Goal: Check status

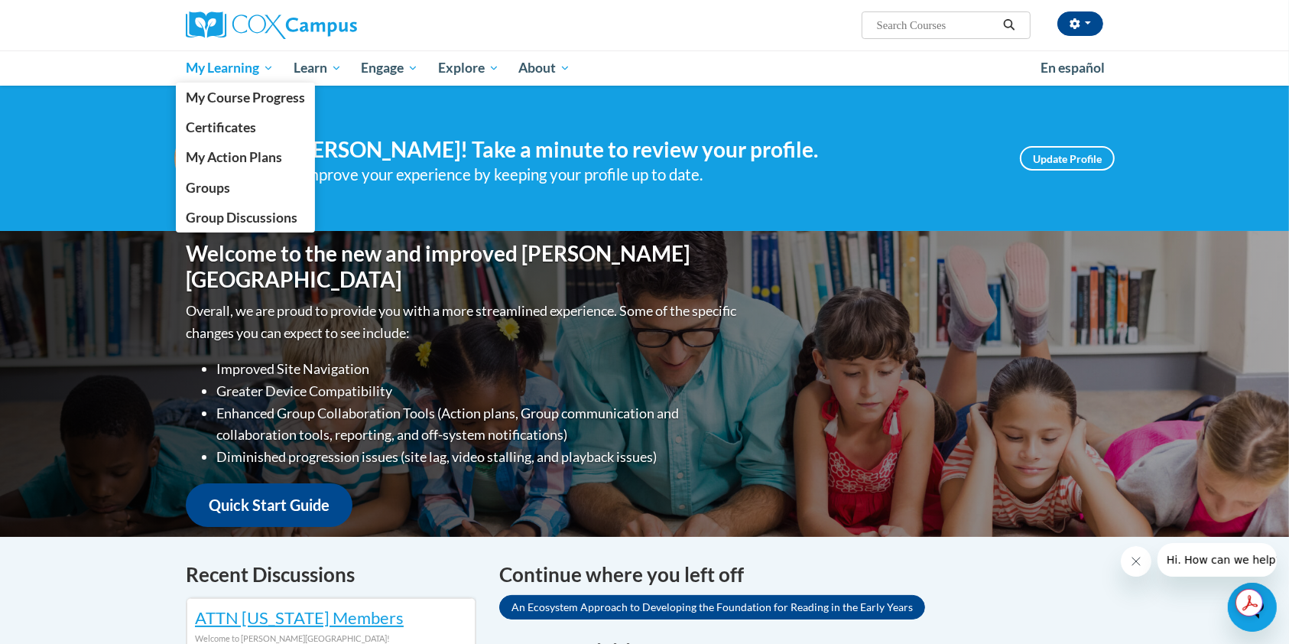
click at [217, 69] on span "My Learning" at bounding box center [230, 68] width 88 height 18
click at [257, 100] on span "My Course Progress" at bounding box center [245, 97] width 119 height 16
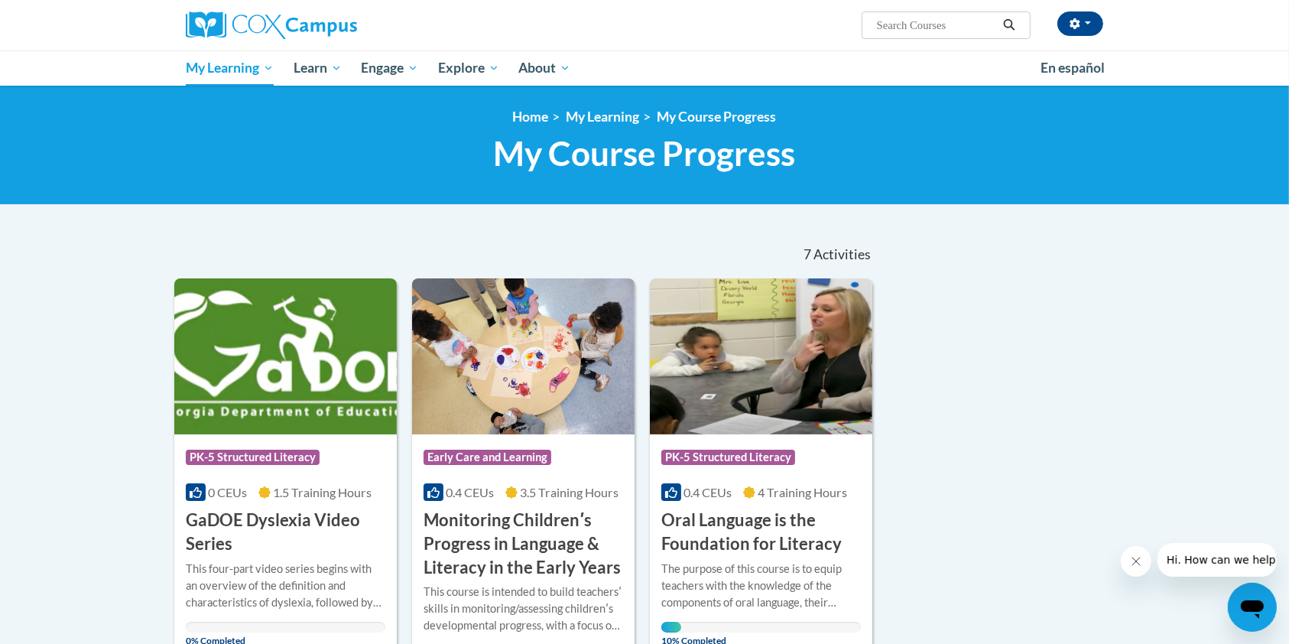
scroll to position [563, 0]
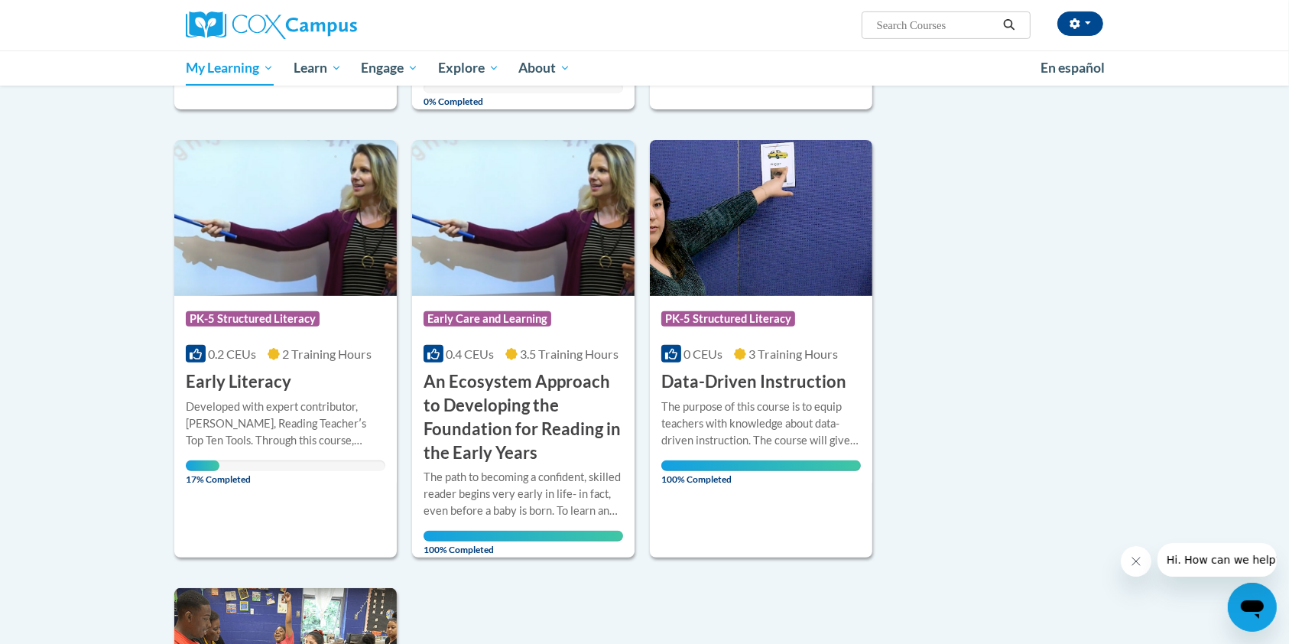
click at [1139, 561] on icon "Close message from company" at bounding box center [1135, 560] width 12 height 12
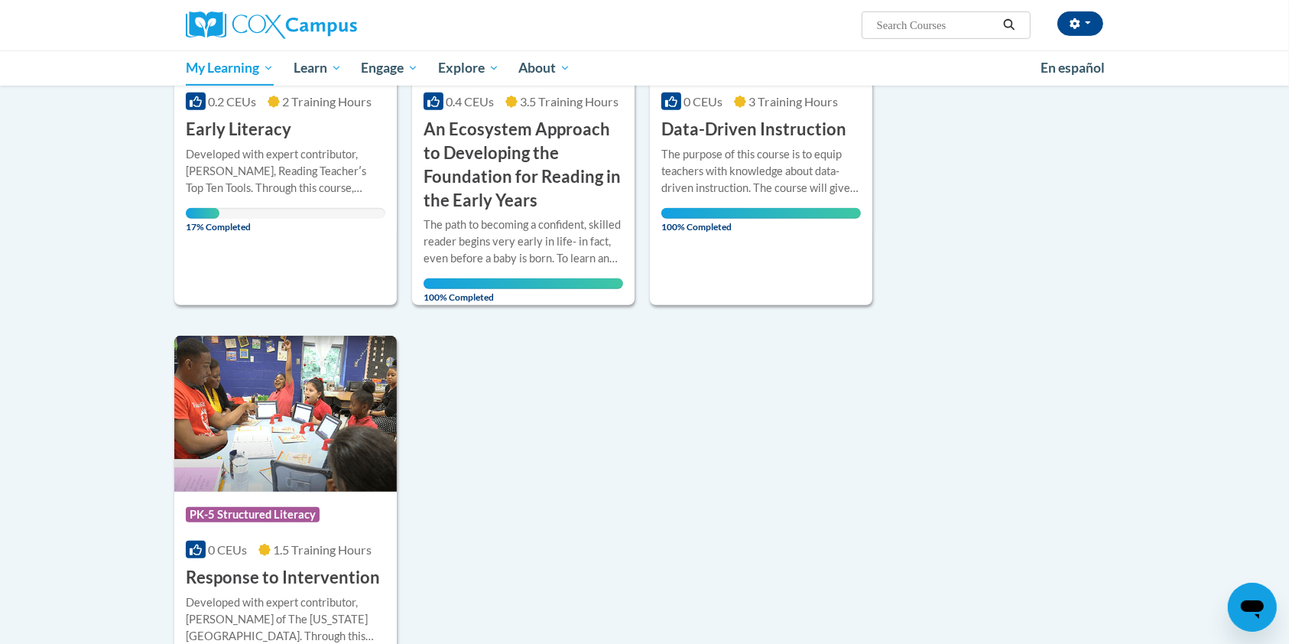
scroll to position [407, 0]
